Goal: Find specific page/section: Find specific page/section

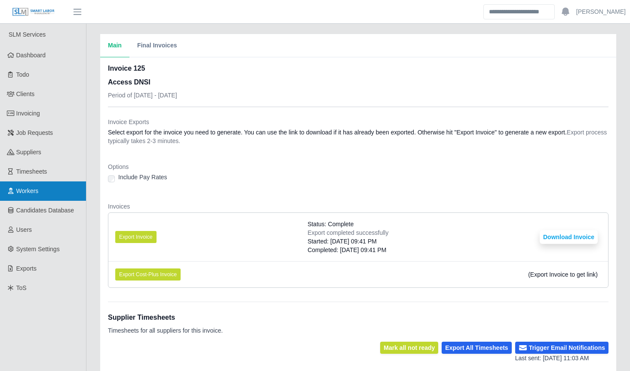
click at [21, 189] on span "Workers" at bounding box center [27, 190] width 22 height 7
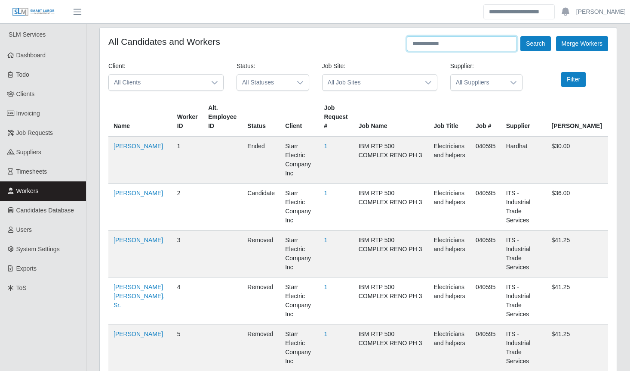
click at [474, 44] on input "text" at bounding box center [462, 43] width 110 height 15
click at [521, 36] on button "Search" at bounding box center [536, 43] width 30 height 15
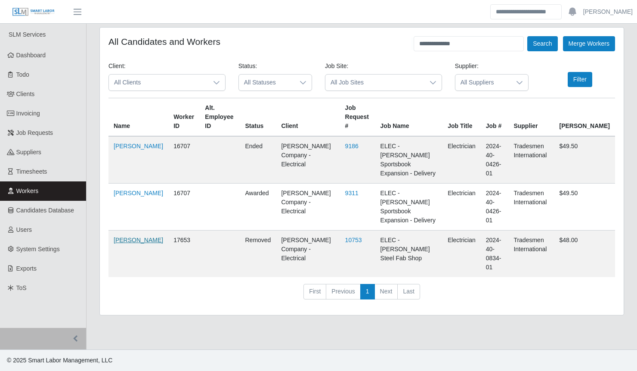
click at [126, 236] on link "Joshua Castana" at bounding box center [138, 239] width 49 height 7
click at [125, 189] on link "Joshua Castana" at bounding box center [138, 192] width 49 height 7
click at [461, 42] on input "**********" at bounding box center [469, 43] width 110 height 15
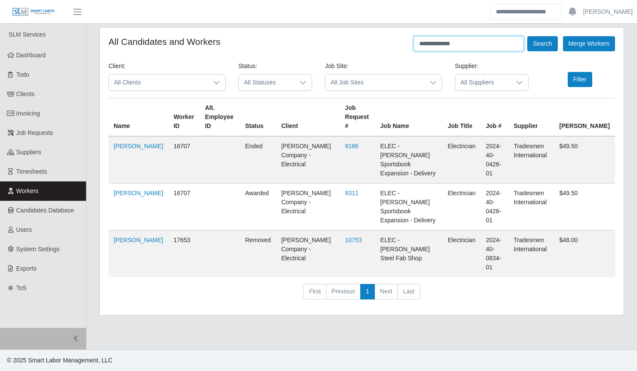
click at [527, 36] on button "Search" at bounding box center [542, 43] width 30 height 15
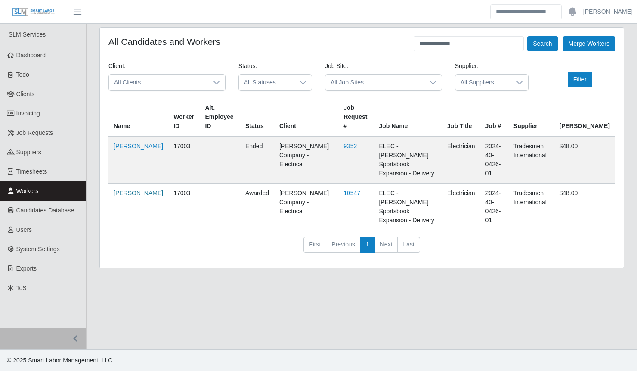
click at [121, 189] on link "Rolando Castro" at bounding box center [138, 192] width 49 height 7
click at [470, 44] on input "**********" at bounding box center [469, 43] width 110 height 15
click at [527, 36] on button "Search" at bounding box center [542, 43] width 30 height 15
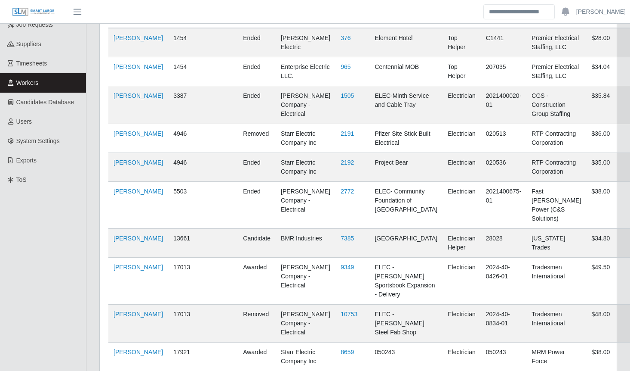
scroll to position [129, 0]
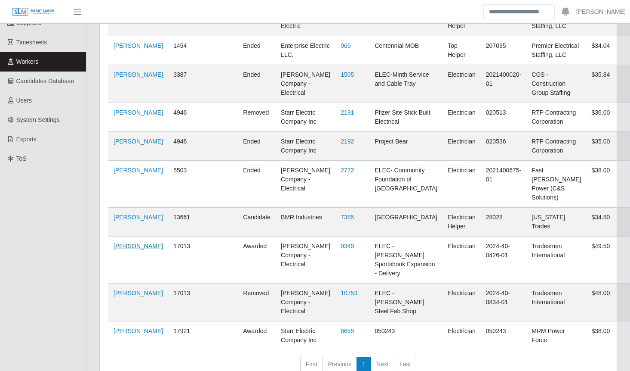
click at [128, 242] on link "Abner Corzo" at bounding box center [138, 245] width 49 height 7
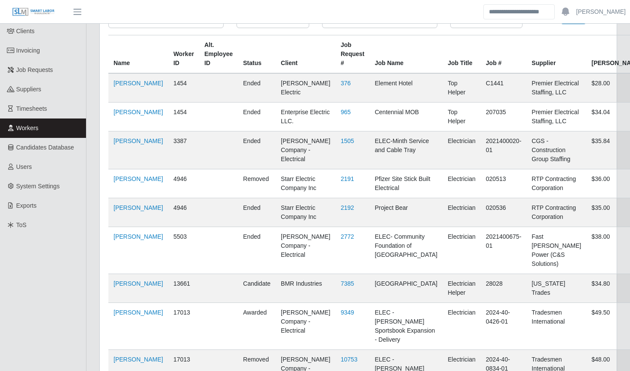
scroll to position [0, 0]
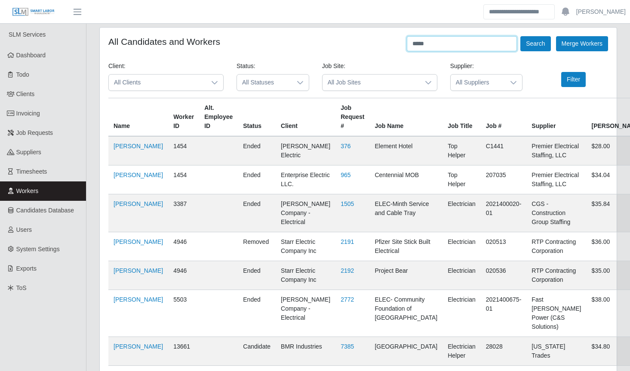
click at [455, 45] on input "*****" at bounding box center [462, 43] width 110 height 15
click at [521, 36] on button "Search" at bounding box center [536, 43] width 30 height 15
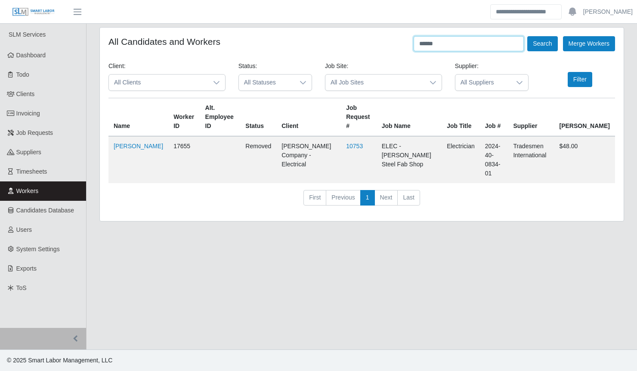
click at [527, 36] on button "Search" at bounding box center [542, 43] width 30 height 15
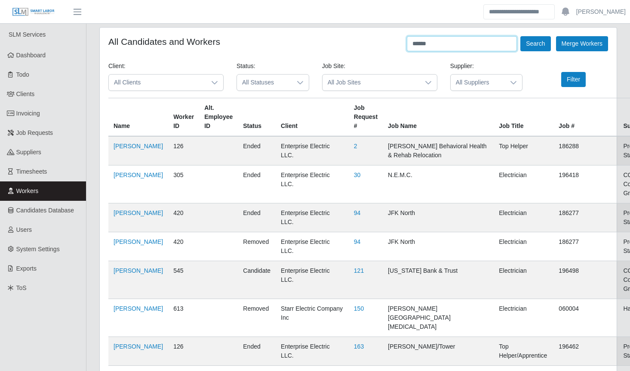
drag, startPoint x: 438, startPoint y: 44, endPoint x: 402, endPoint y: 41, distance: 35.8
click at [402, 41] on div "All Candidates and Workers ****** Search Merge Workers" at bounding box center [358, 43] width 500 height 15
type input "******"
click at [521, 36] on button "Search" at bounding box center [536, 43] width 30 height 15
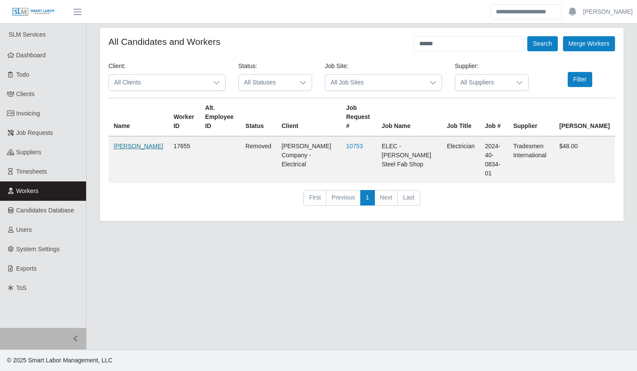
click at [119, 143] on link "Rafael Bottas" at bounding box center [138, 145] width 49 height 7
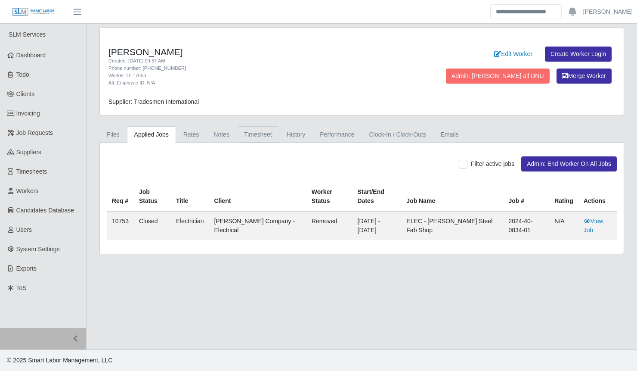
click at [253, 136] on link "Timesheet" at bounding box center [258, 134] width 43 height 17
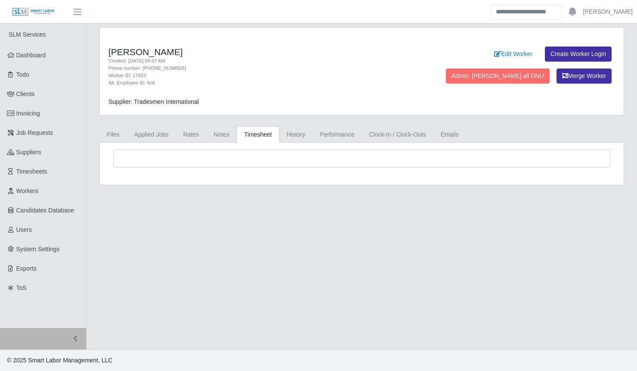
click at [261, 135] on link "Timesheet" at bounding box center [258, 134] width 43 height 17
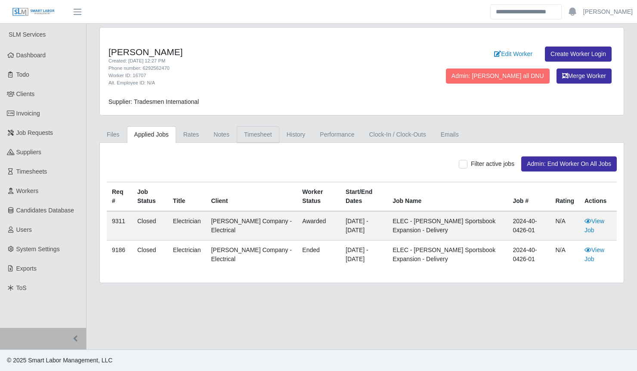
click at [253, 132] on link "Timesheet" at bounding box center [258, 134] width 43 height 17
click at [253, 137] on link "Timesheet" at bounding box center [258, 134] width 43 height 17
click at [258, 134] on link "Timesheet" at bounding box center [258, 134] width 43 height 17
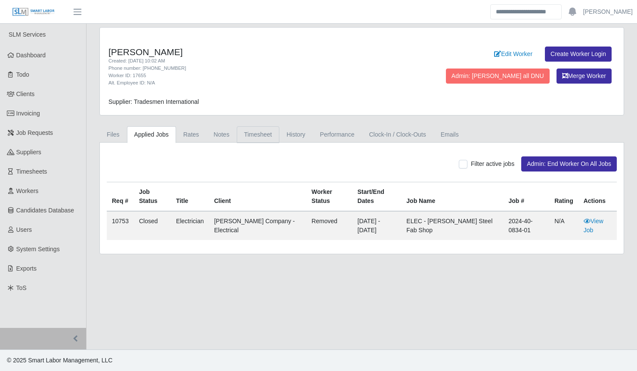
click at [257, 133] on link "Timesheet" at bounding box center [258, 134] width 43 height 17
